Goal: Transaction & Acquisition: Download file/media

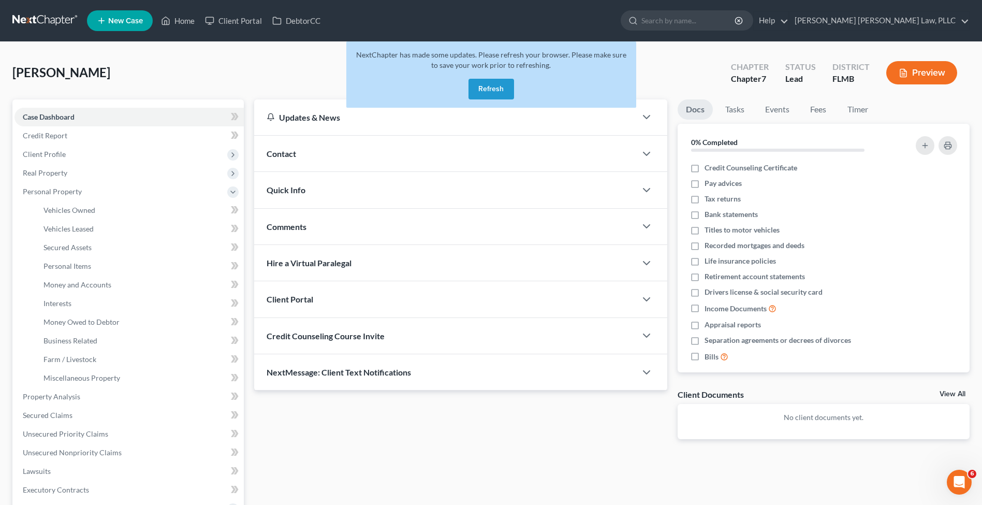
click at [496, 91] on button "Refresh" at bounding box center [491, 89] width 46 height 21
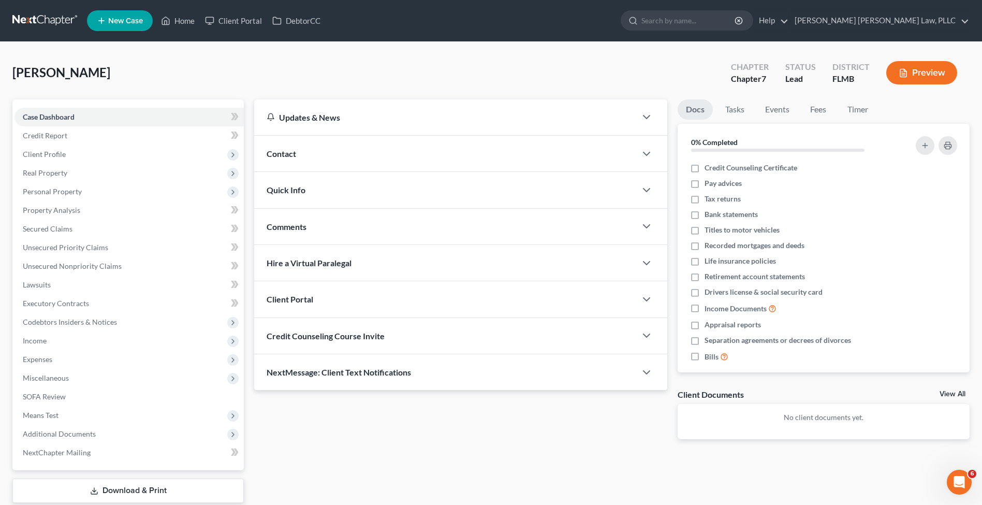
click at [41, 32] on nav "Home New Case Client Portal DebtorCC Sahil Vijay Law, PLLC kcastillocaballero@s…" at bounding box center [491, 20] width 982 height 41
click at [39, 23] on link at bounding box center [45, 20] width 66 height 19
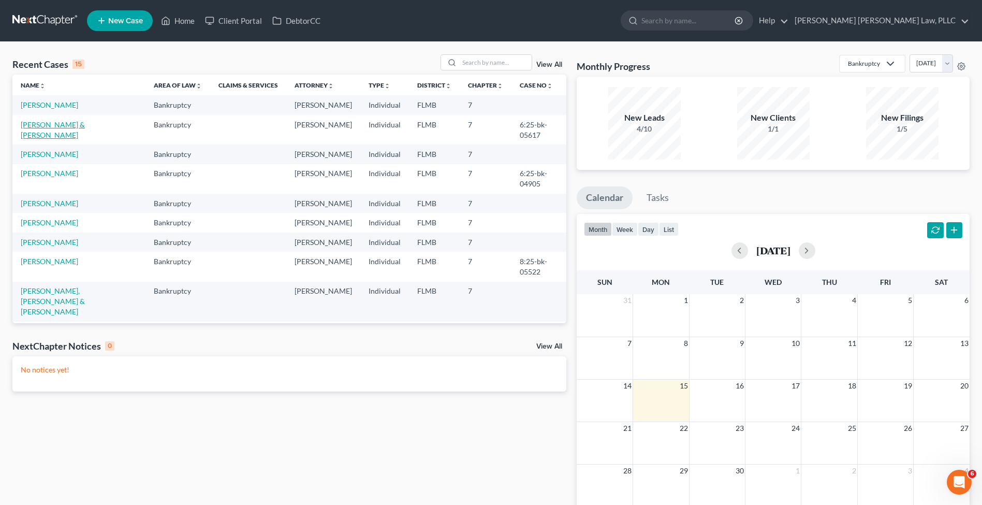
click at [57, 125] on link "Diaz, Emily & Giovanni" at bounding box center [53, 129] width 64 height 19
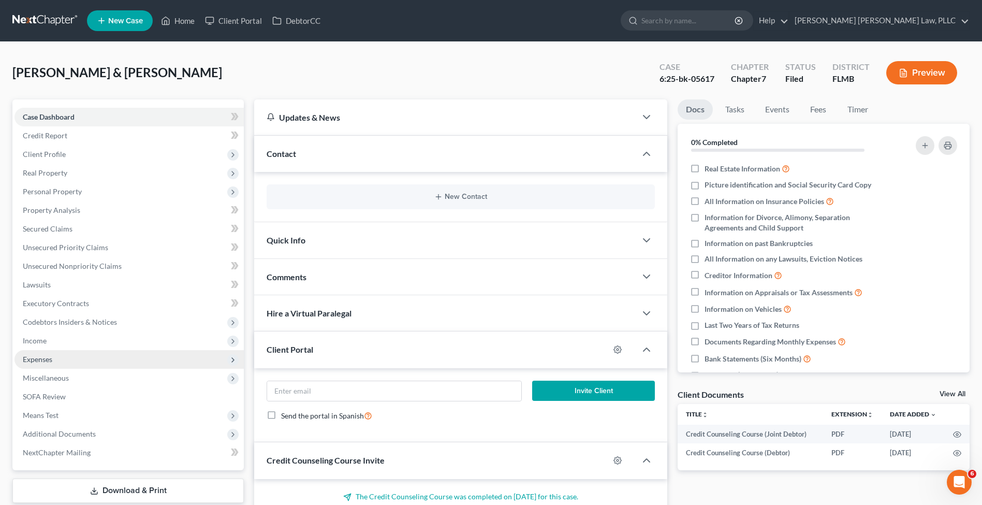
scroll to position [92, 0]
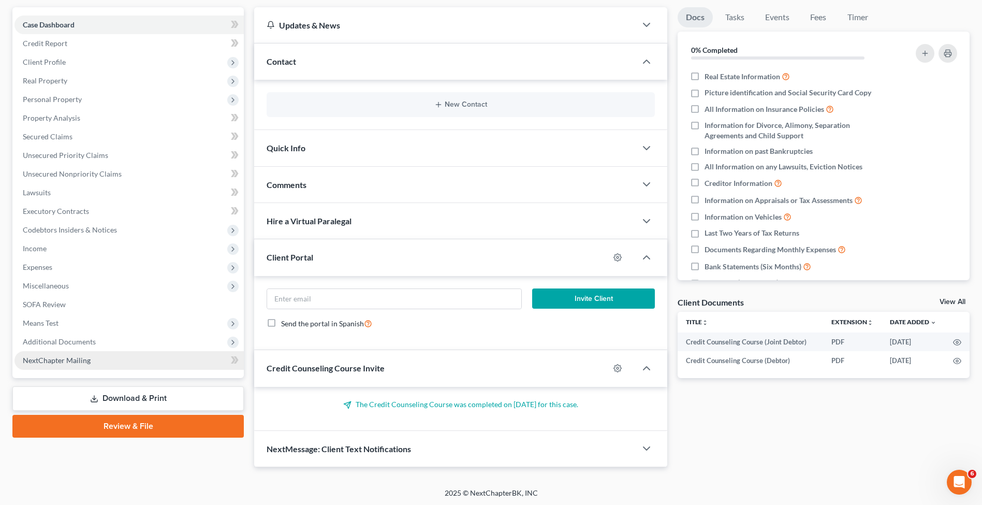
click at [97, 366] on link "NextChapter Mailing" at bounding box center [128, 360] width 229 height 19
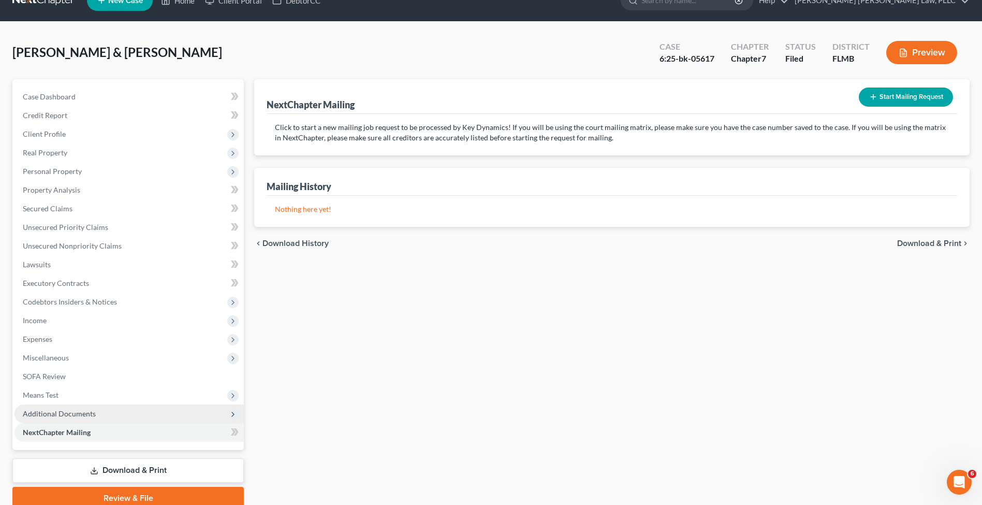
scroll to position [43, 0]
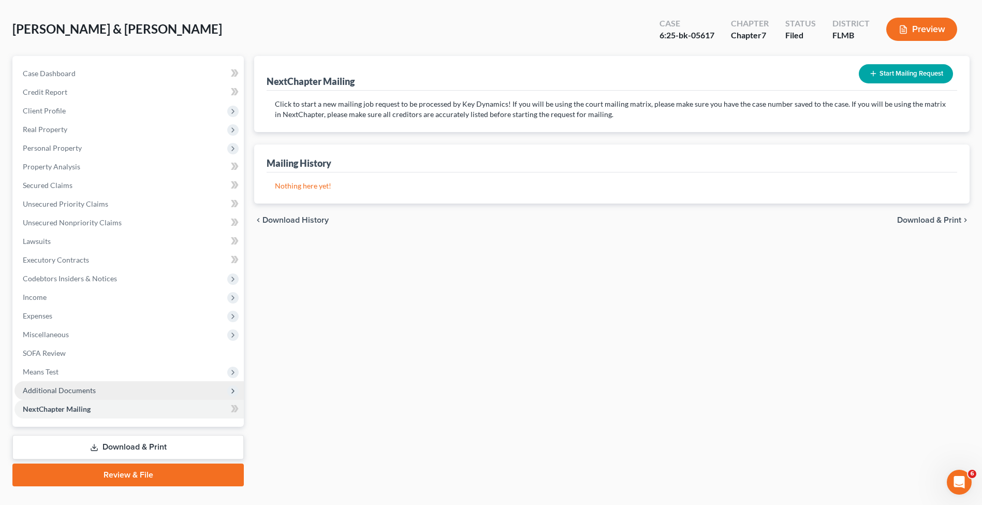
click at [111, 383] on span "Additional Documents" at bounding box center [128, 390] width 229 height 19
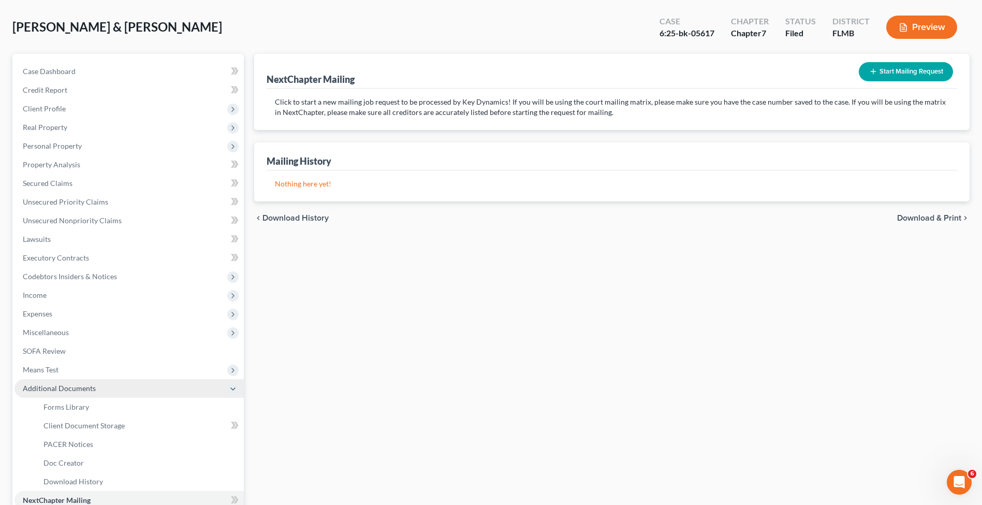
scroll to position [49, 0]
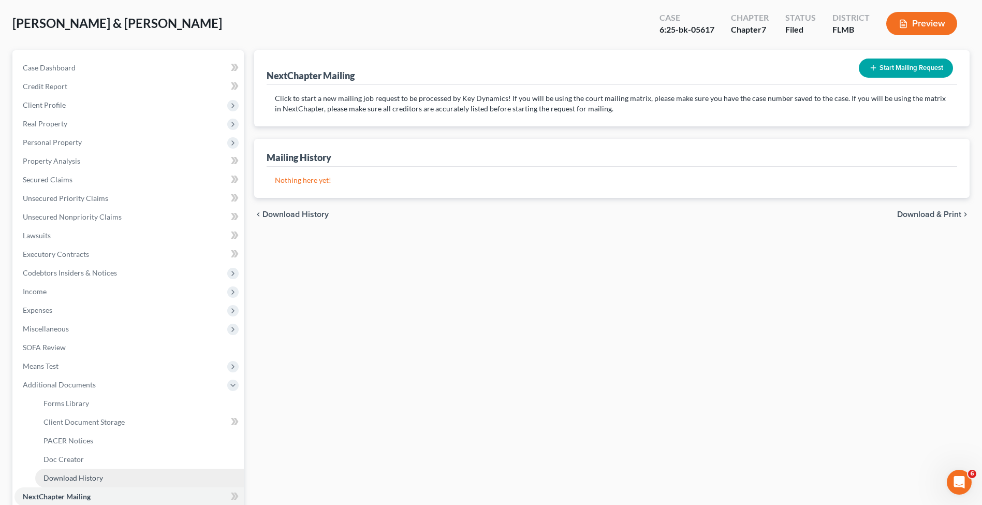
click at [93, 481] on span "Download History" at bounding box center [73, 477] width 60 height 9
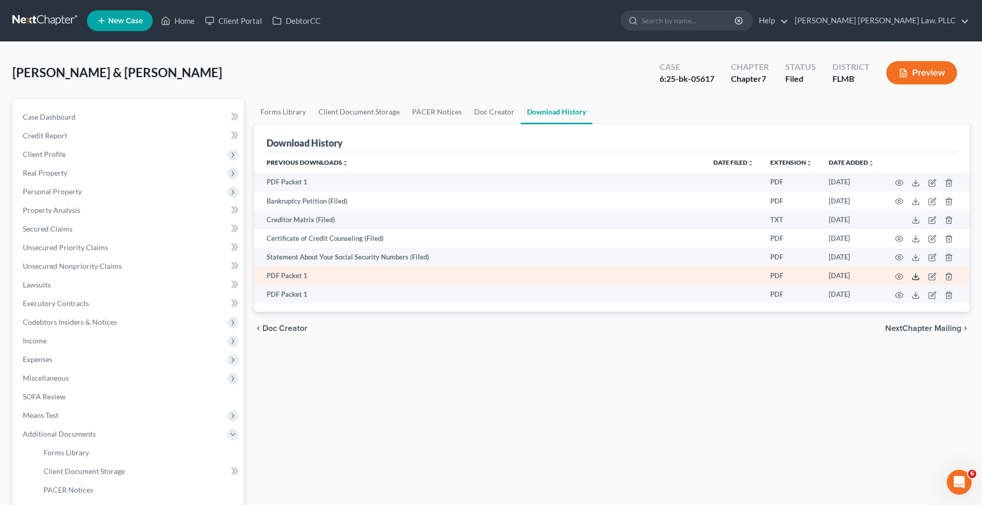
click at [914, 273] on icon at bounding box center [915, 276] width 8 height 8
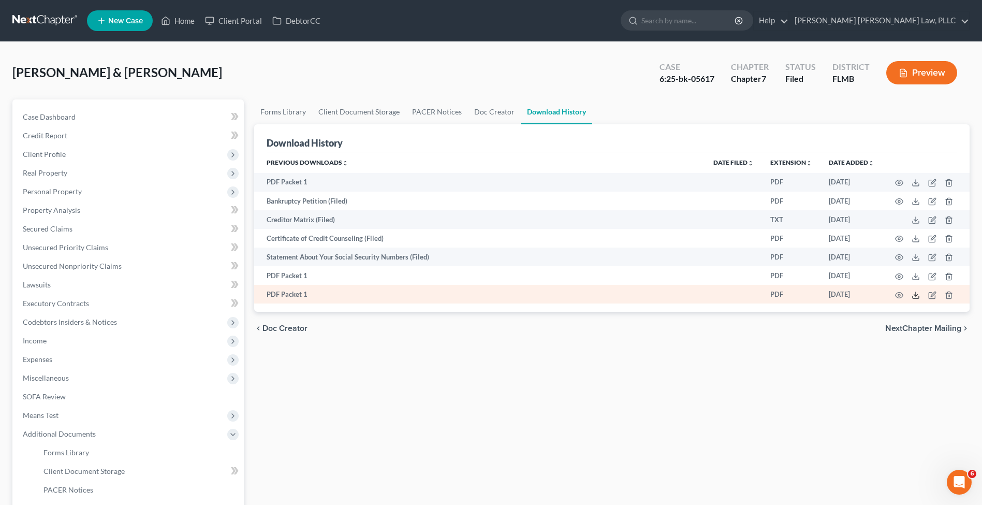
click at [915, 293] on icon at bounding box center [915, 295] width 8 height 8
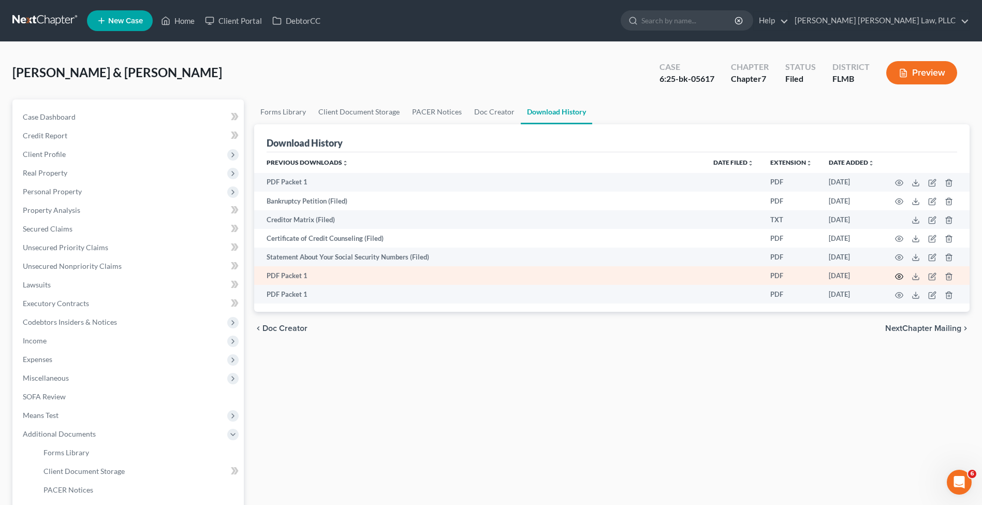
click at [900, 273] on icon "button" at bounding box center [899, 276] width 8 height 8
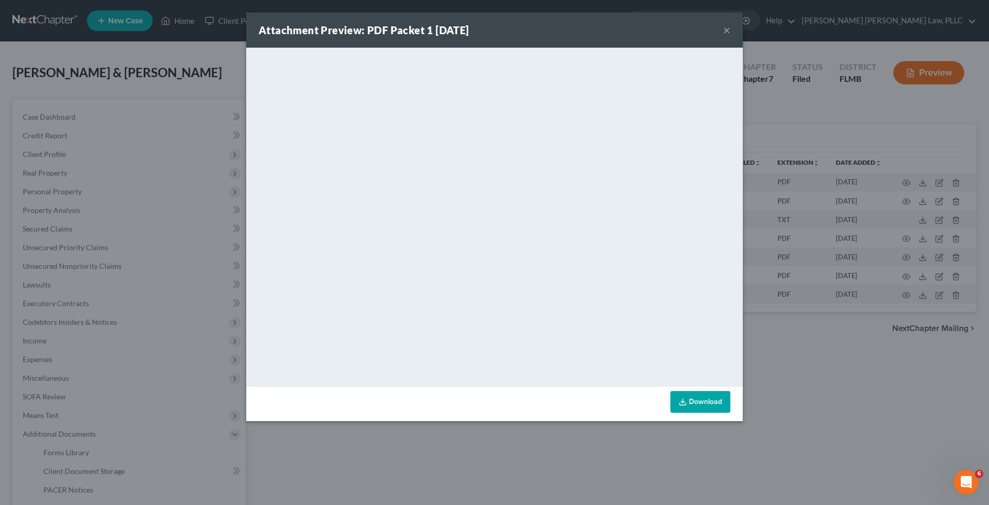
click at [725, 31] on button "×" at bounding box center [726, 30] width 7 height 12
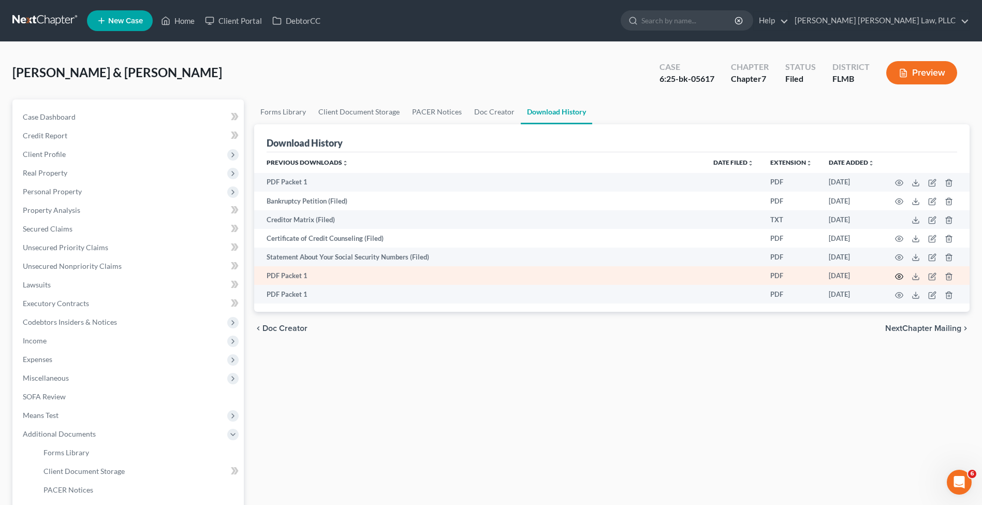
click at [898, 275] on circle "button" at bounding box center [899, 276] width 2 height 2
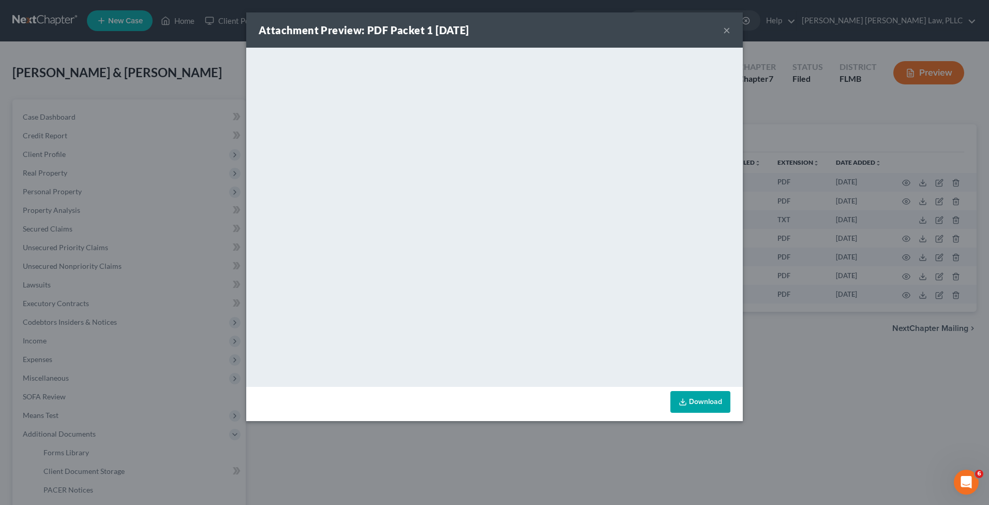
click at [726, 28] on button "×" at bounding box center [726, 30] width 7 height 12
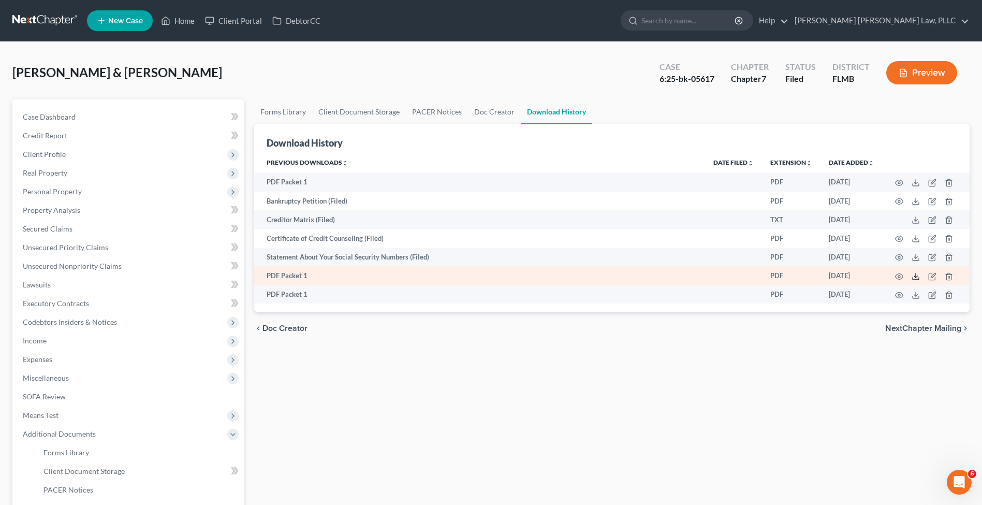
click at [915, 278] on icon at bounding box center [915, 276] width 8 height 8
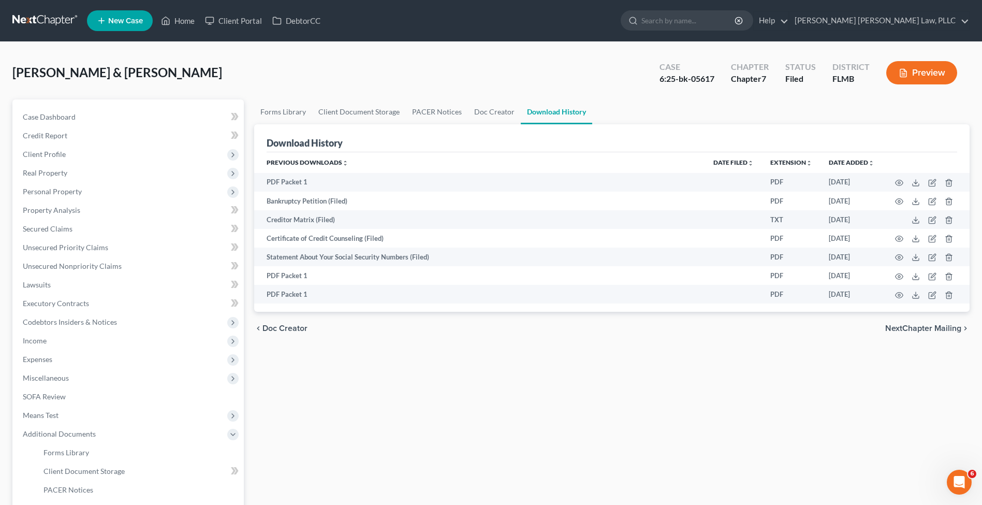
click at [53, 26] on link at bounding box center [45, 20] width 66 height 19
